Goal: Information Seeking & Learning: Learn about a topic

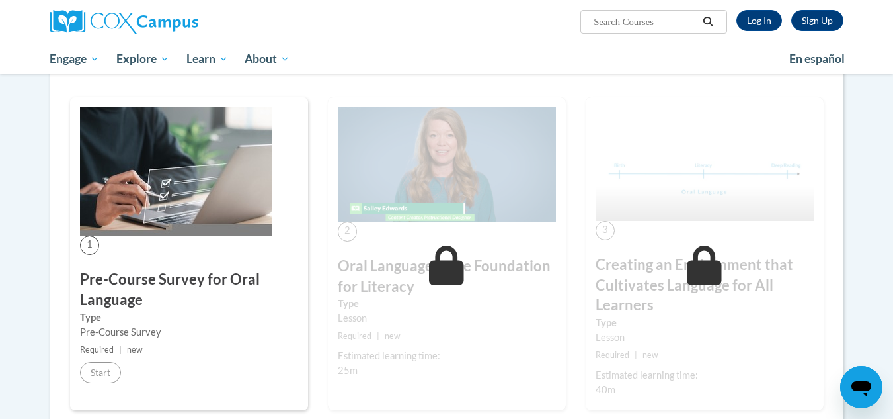
scroll to position [207, 0]
click at [430, 313] on div "Lesson" at bounding box center [447, 317] width 218 height 15
click at [423, 263] on h3 "Oral Language is the Foundation for Literacy" at bounding box center [447, 275] width 218 height 41
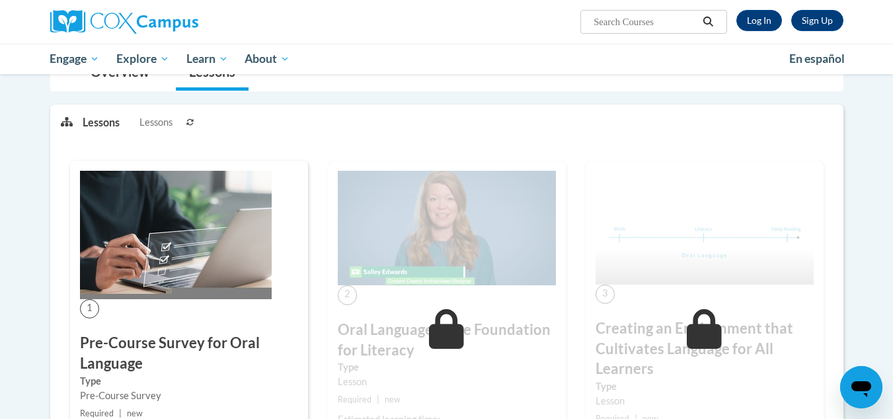
scroll to position [207, 0]
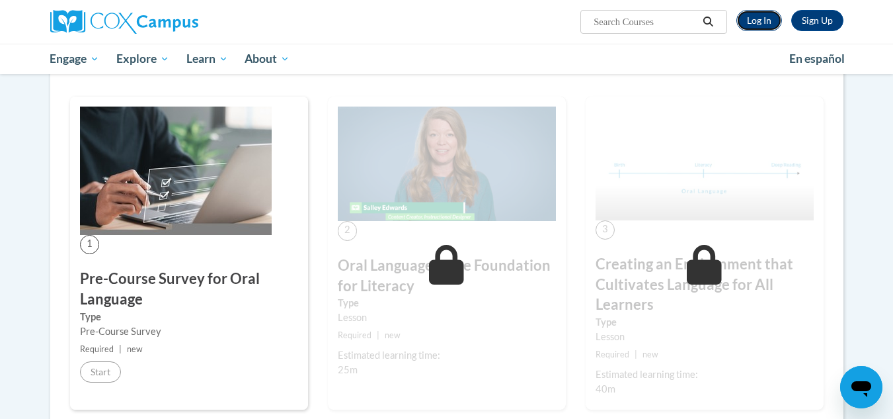
click at [765, 19] on link "Log In" at bounding box center [760, 20] width 46 height 21
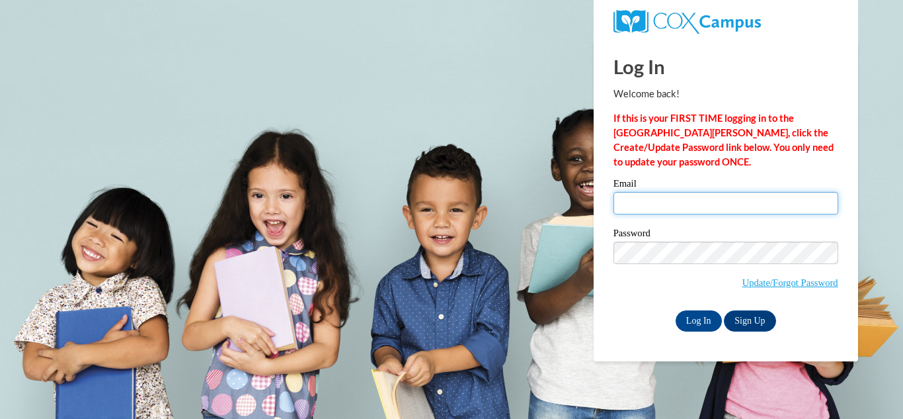
click at [708, 203] on input "Email" at bounding box center [726, 203] width 225 height 22
type input "[EMAIL_ADDRESS][DOMAIN_NAME]"
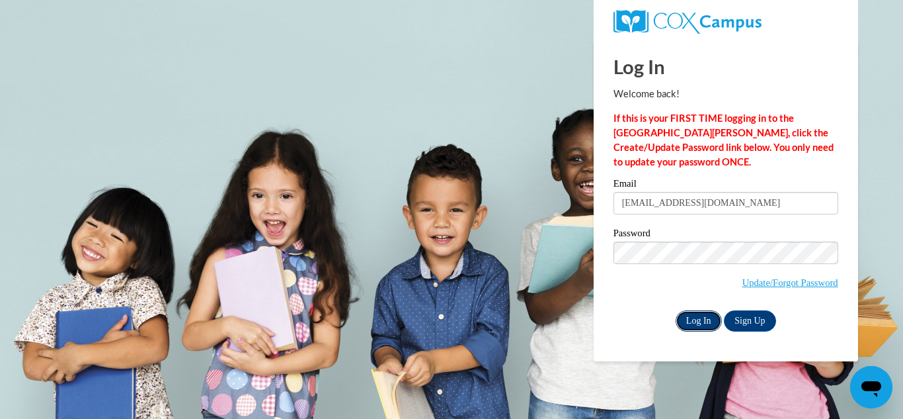
click at [704, 320] on input "Log In" at bounding box center [699, 320] width 46 height 21
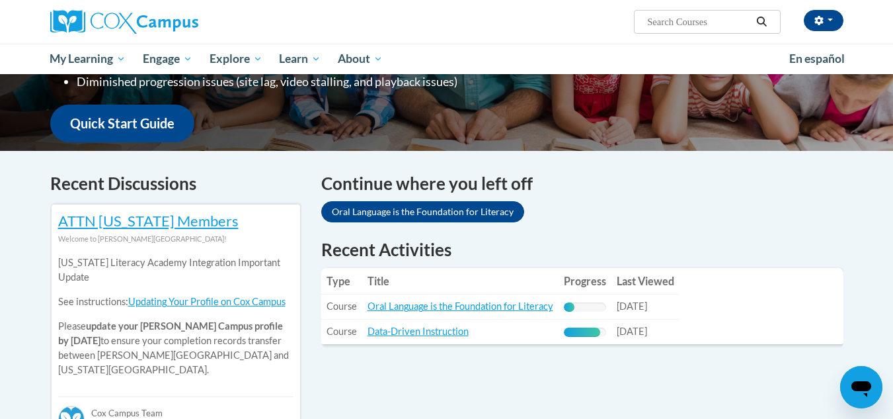
scroll to position [314, 0]
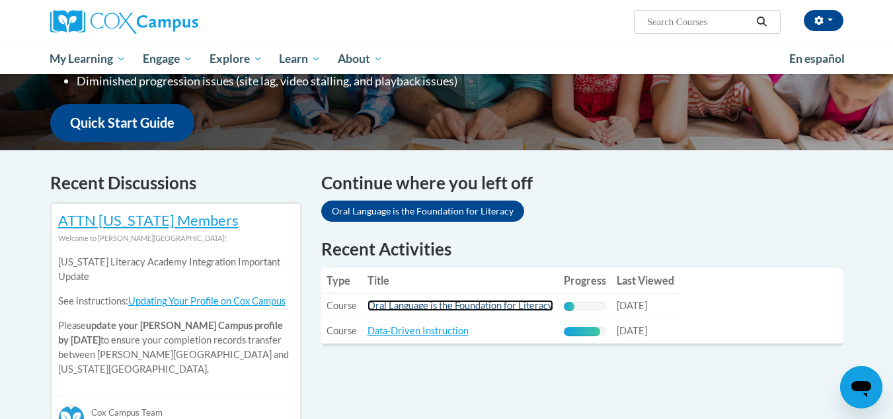
click at [493, 304] on link "Oral Language is the Foundation for Literacy" at bounding box center [461, 305] width 186 height 11
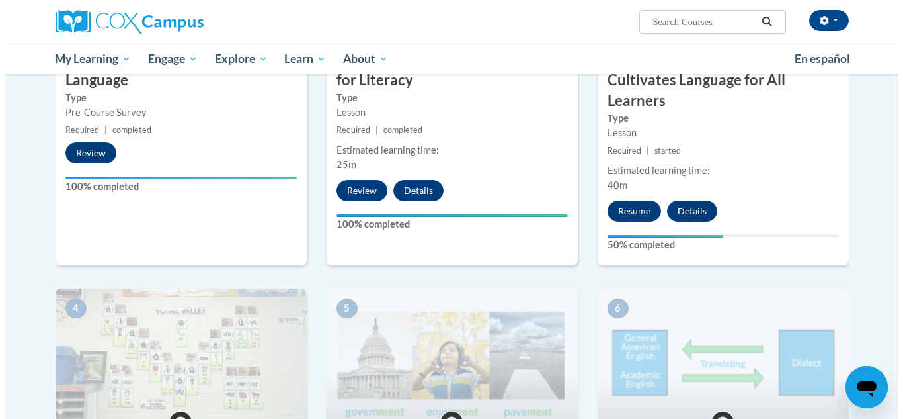
scroll to position [440, 0]
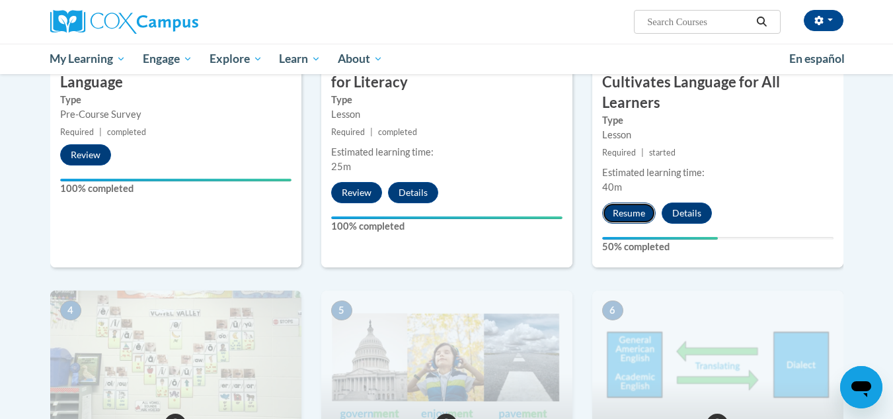
click at [630, 214] on button "Resume" at bounding box center [629, 212] width 54 height 21
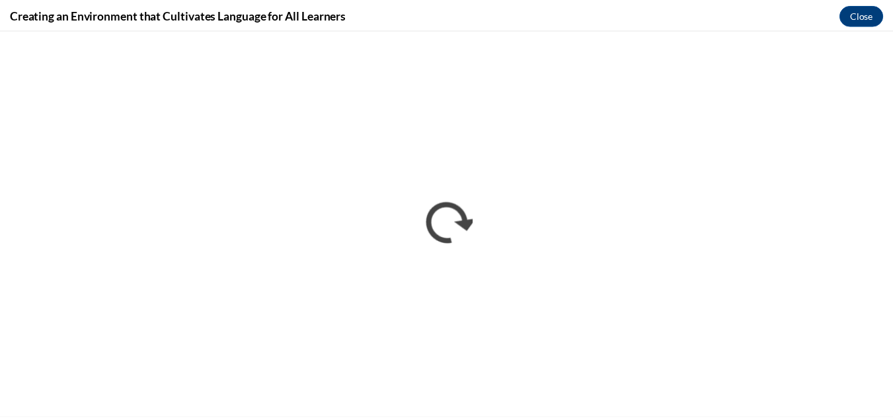
scroll to position [0, 0]
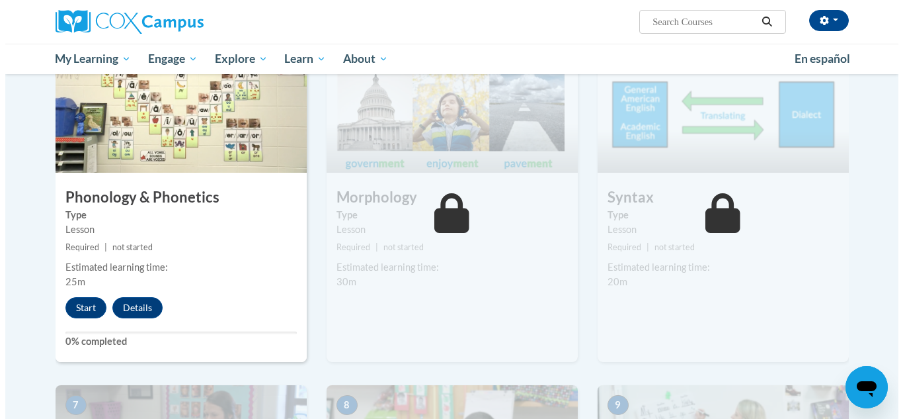
scroll to position [692, 0]
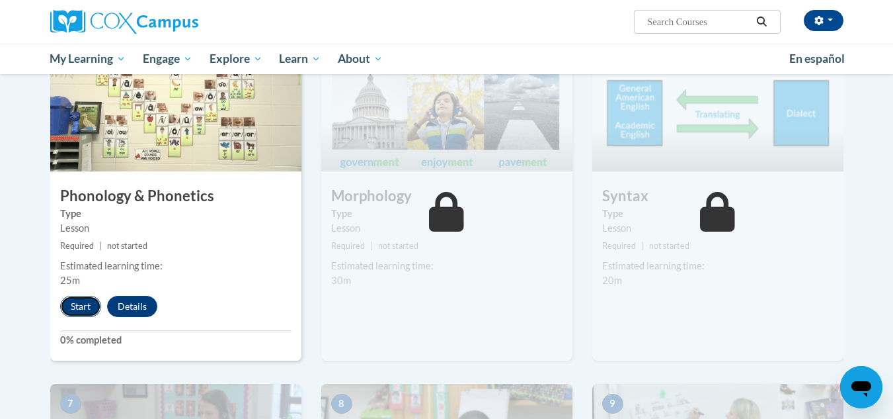
click at [79, 306] on button "Start" at bounding box center [80, 306] width 41 height 21
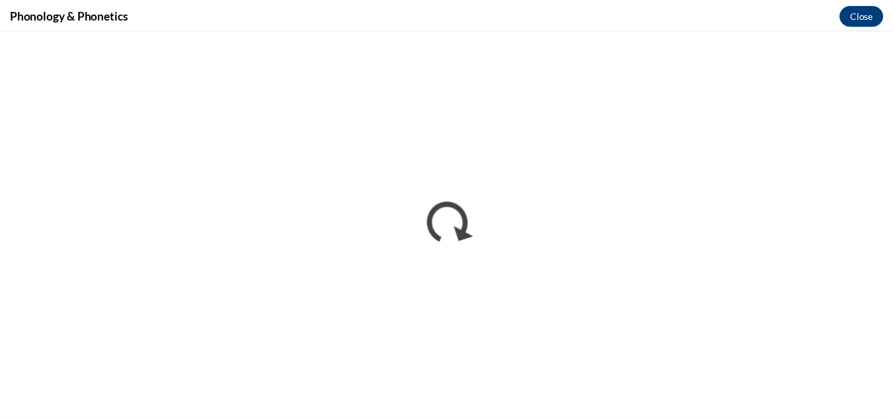
scroll to position [0, 0]
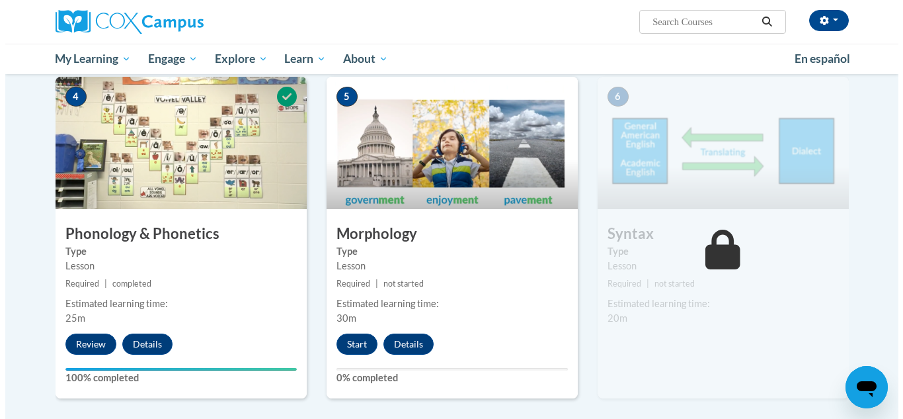
scroll to position [647, 0]
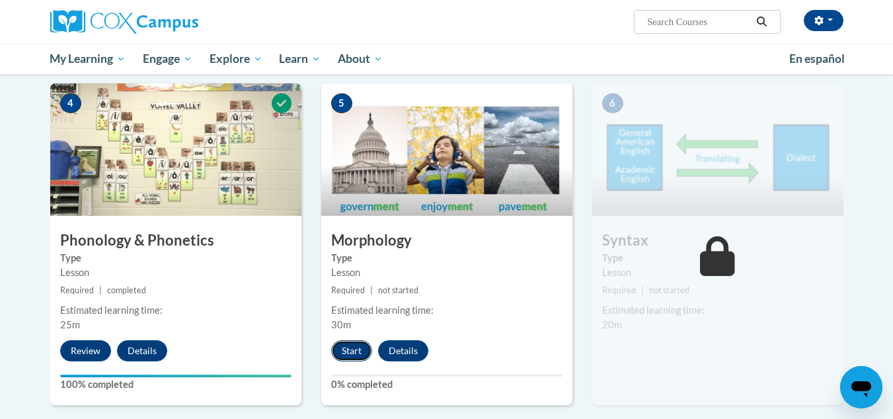
click at [354, 352] on button "Start" at bounding box center [351, 350] width 41 height 21
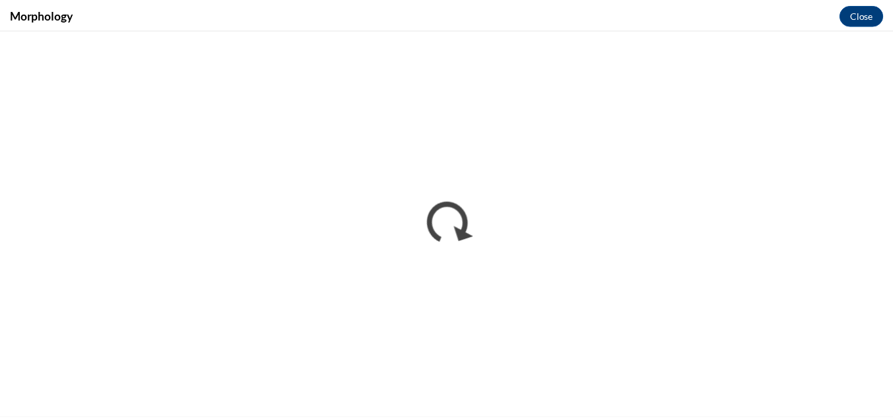
scroll to position [0, 0]
